Goal: Check status

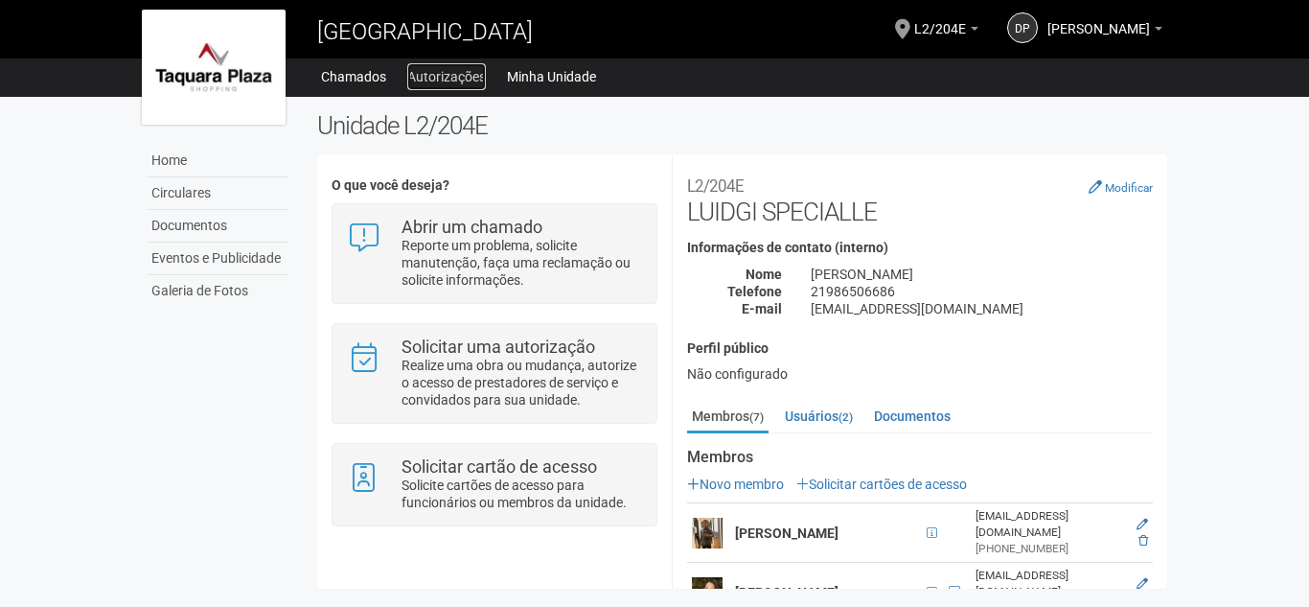
click at [448, 78] on link "Autorizações" at bounding box center [446, 76] width 79 height 27
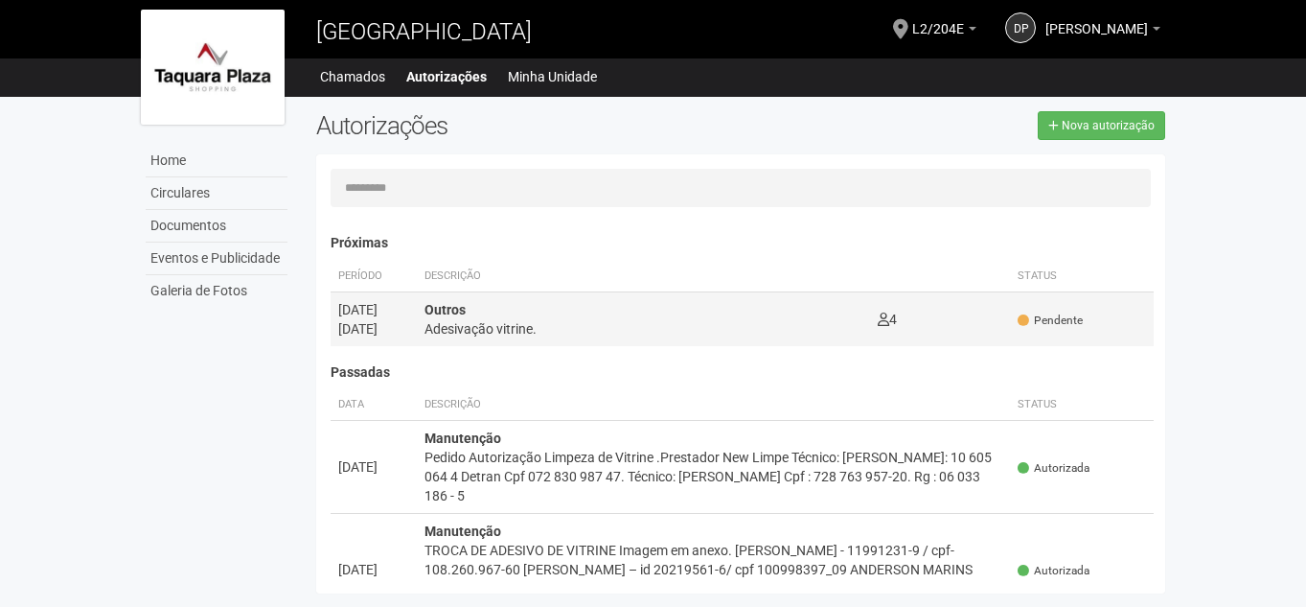
click at [533, 324] on div "Adesivação vitrine." at bounding box center [644, 328] width 439 height 19
